Goal: Navigation & Orientation: Find specific page/section

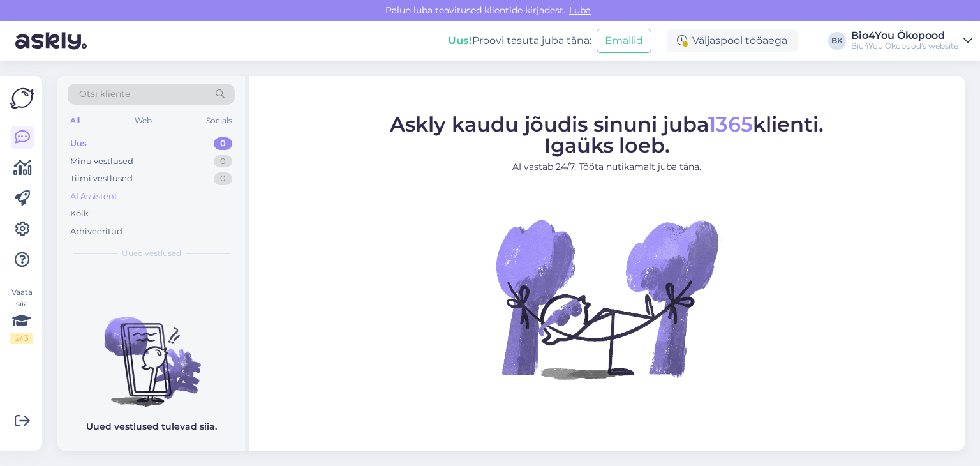
click at [85, 195] on div "AI Assistent" at bounding box center [93, 196] width 47 height 13
click at [102, 179] on div "Tiimi vestlused" at bounding box center [101, 178] width 63 height 13
click at [115, 160] on div "Minu vestlused" at bounding box center [101, 161] width 63 height 13
click at [114, 144] on div "Uus 0" at bounding box center [151, 144] width 167 height 18
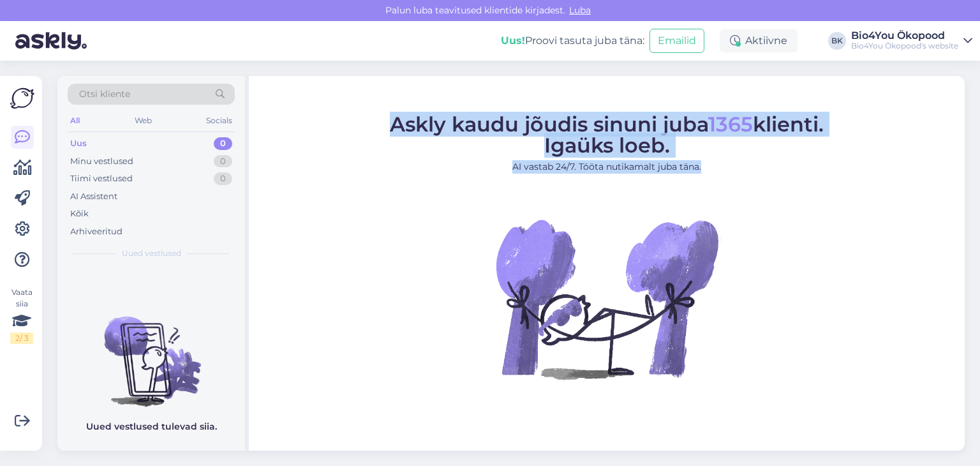
drag, startPoint x: 384, startPoint y: 128, endPoint x: 742, endPoint y: 179, distance: 361.5
click at [740, 177] on figcaption "Askly kaudu jõudis sinuni juba 1365 klienti. Igaüks loeb. AI vastab 24/7. Tööta…" at bounding box center [607, 149] width 434 height 70
click at [826, 235] on figure "Askly kaudu jõudis sinuni juba 1365 klienti. Igaüks loeb. AI vastab 24/7. Tööta…" at bounding box center [606, 263] width 693 height 299
drag, startPoint x: 703, startPoint y: 168, endPoint x: 383, endPoint y: 135, distance: 321.4
click at [383, 134] on figure "Askly kaudu jõudis sinuni juba 1365 klienti. Igaüks loeb. AI vastab 24/7. Tööta…" at bounding box center [606, 263] width 693 height 299
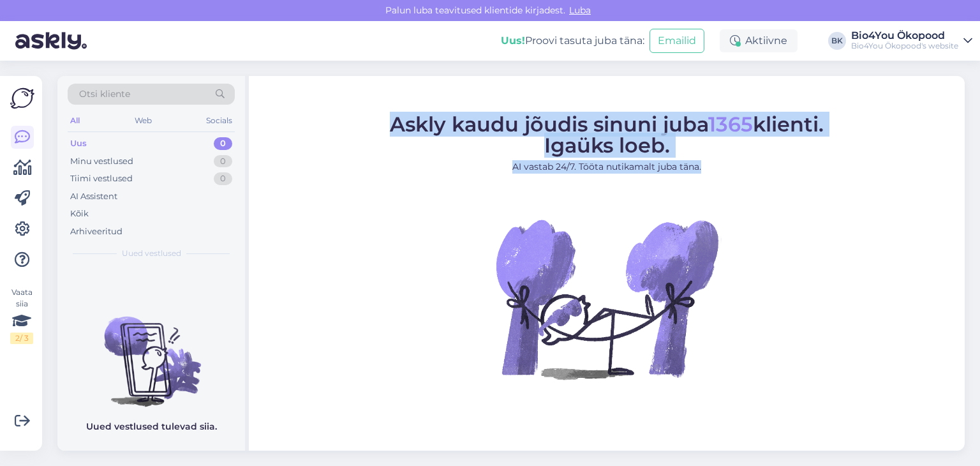
click at [399, 181] on figcaption "Askly kaudu jõudis sinuni juba 1365 klienti. Igaüks loeb. AI vastab 24/7. Tööta…" at bounding box center [607, 149] width 434 height 70
drag, startPoint x: 383, startPoint y: 120, endPoint x: 835, endPoint y: 202, distance: 459.3
click at [757, 184] on figure "Askly kaudu jõudis sinuni juba 1365 klienti. Igaüks loeb. AI vastab 24/7. Tööta…" at bounding box center [606, 263] width 693 height 299
click at [835, 202] on figure "Askly kaudu jõudis sinuni juba 1365 klienti. Igaüks loeb. AI vastab 24/7. Tööta…" at bounding box center [606, 263] width 693 height 299
drag, startPoint x: 676, startPoint y: 166, endPoint x: 373, endPoint y: 127, distance: 305.6
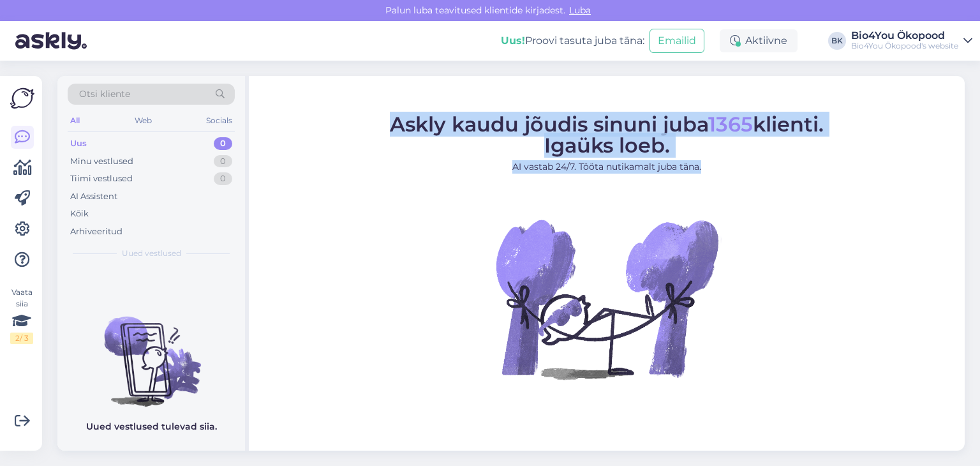
click at [373, 127] on figure "Askly kaudu jõudis sinuni juba 1365 klienti. Igaüks loeb. AI vastab 24/7. Tööta…" at bounding box center [606, 263] width 693 height 299
click at [412, 179] on figcaption "Askly kaudu jõudis sinuni juba 1365 klienti. Igaüks loeb. AI vastab 24/7. Tööta…" at bounding box center [607, 149] width 434 height 70
click at [437, 169] on p "AI vastab 24/7. Tööta nutikamalt juba täna." at bounding box center [607, 166] width 434 height 13
